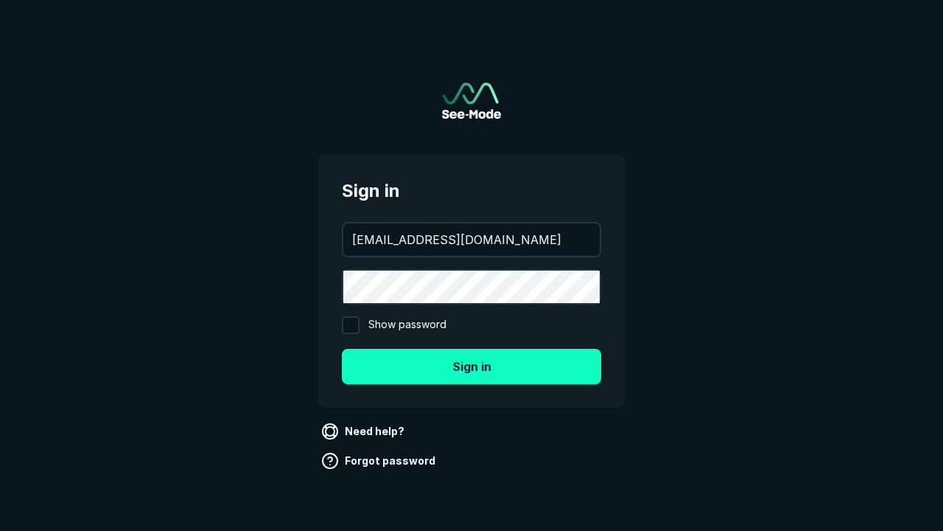
click at [472, 366] on button "Sign in" at bounding box center [471, 366] width 259 height 35
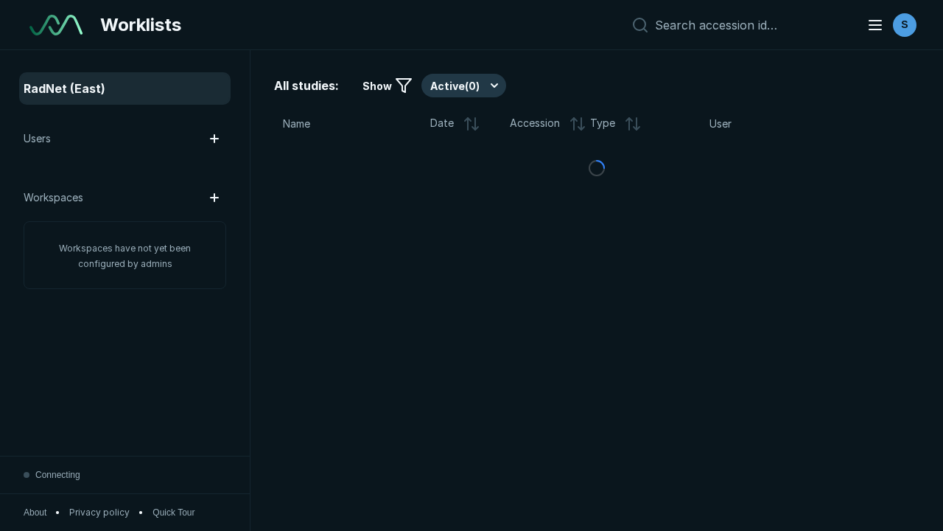
scroll to position [4024, 6139]
